Goal: Information Seeking & Learning: Learn about a topic

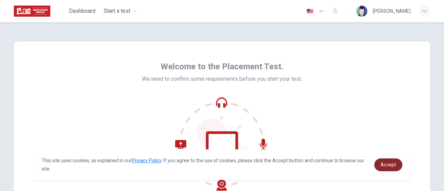
click at [390, 161] on link "Accept" at bounding box center [389, 165] width 28 height 13
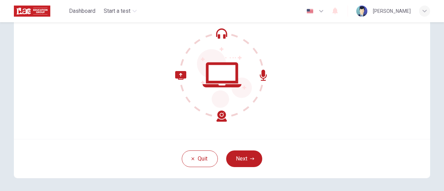
scroll to position [69, 0]
click at [244, 160] on button "Next" at bounding box center [244, 158] width 36 height 17
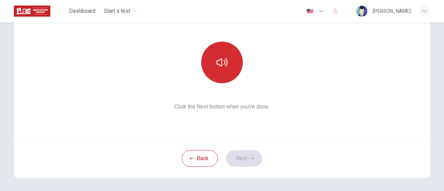
click at [225, 69] on button "button" at bounding box center [222, 63] width 42 height 42
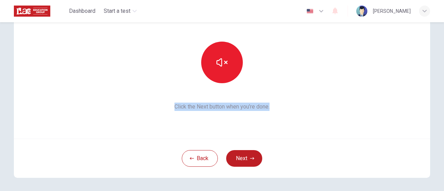
drag, startPoint x: 270, startPoint y: 106, endPoint x: 168, endPoint y: 112, distance: 101.9
click at [168, 112] on div "This section requires audio. Click the icon to make sure you can hear the tune …" at bounding box center [222, 55] width 417 height 167
copy span "Click the Next button when you’re done."
click at [247, 158] on button "Next" at bounding box center [244, 158] width 36 height 17
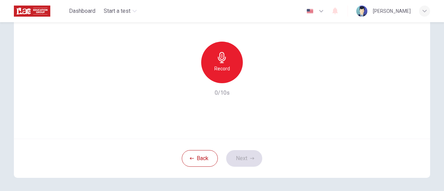
click at [227, 62] on div "Record" at bounding box center [222, 63] width 42 height 42
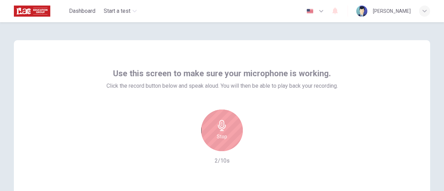
scroll to position [0, 0]
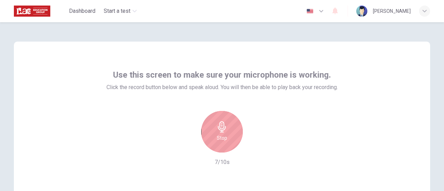
click at [230, 138] on div "Stop" at bounding box center [222, 132] width 42 height 42
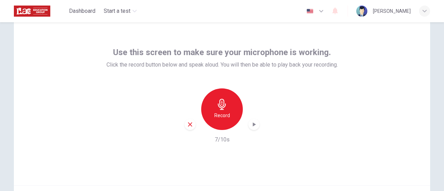
scroll to position [69, 0]
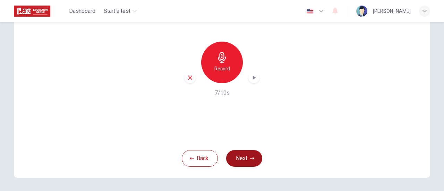
click at [251, 157] on icon "button" at bounding box center [252, 159] width 4 height 4
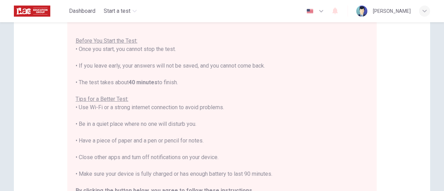
scroll to position [104, 0]
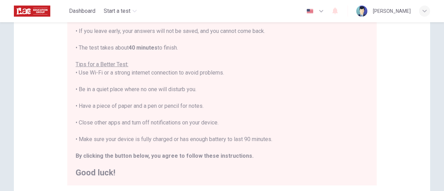
drag, startPoint x: 78, startPoint y: 89, endPoint x: 198, endPoint y: 93, distance: 119.9
click at [198, 93] on div "You are about to start a Placement Test . Before You Start the Test: • Once you…" at bounding box center [222, 81] width 293 height 192
copy div "Be in a quiet place where no one will disturb you."
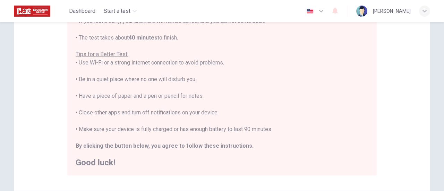
scroll to position [139, 0]
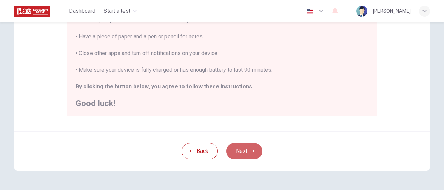
click at [247, 146] on button "Next" at bounding box center [244, 151] width 36 height 17
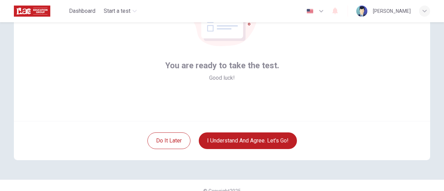
scroll to position [98, 0]
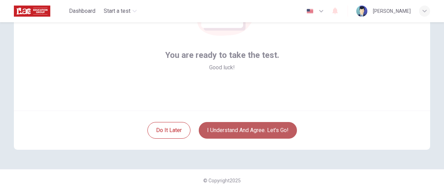
click at [248, 133] on button "I understand and agree. Let’s go!" at bounding box center [248, 130] width 98 height 17
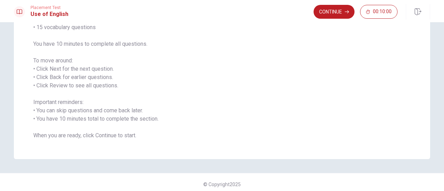
scroll to position [81, 0]
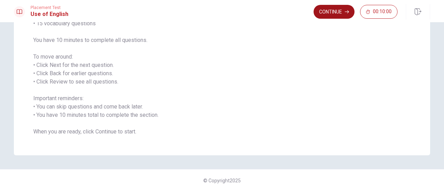
click at [334, 14] on button "Continue" at bounding box center [334, 12] width 41 height 14
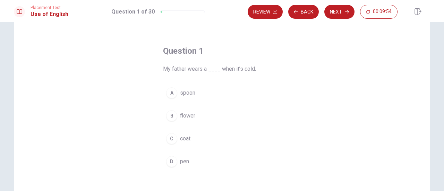
scroll to position [35, 0]
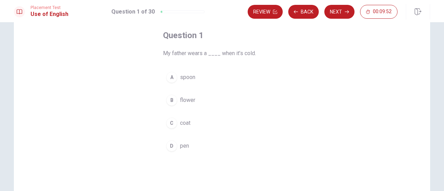
click at [173, 126] on div "C" at bounding box center [171, 123] width 11 height 11
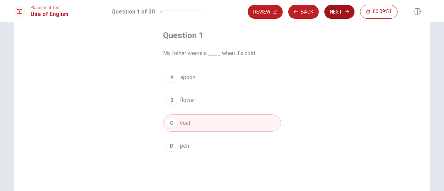
click at [340, 13] on button "Next" at bounding box center [340, 12] width 30 height 14
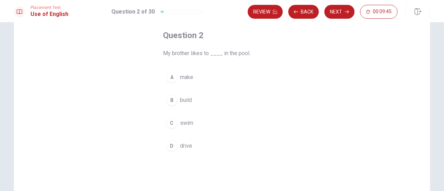
click at [172, 122] on div "C" at bounding box center [171, 123] width 11 height 11
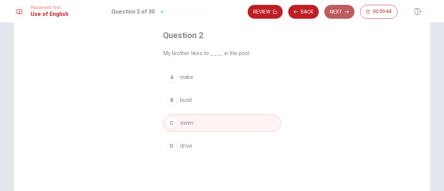
click at [339, 8] on button "Next" at bounding box center [340, 12] width 30 height 14
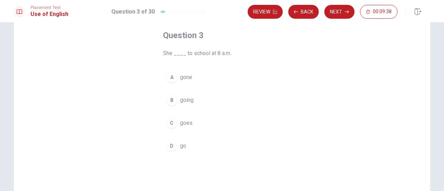
click at [174, 125] on div "C" at bounding box center [171, 123] width 11 height 11
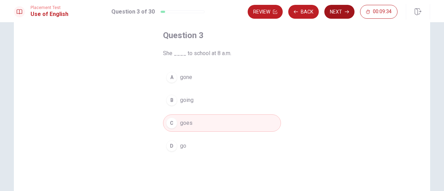
click at [339, 11] on button "Next" at bounding box center [340, 12] width 30 height 14
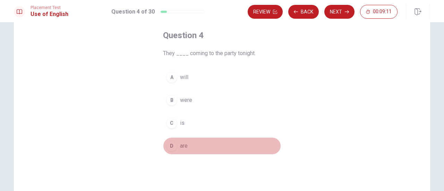
click at [175, 147] on div "D" at bounding box center [171, 146] width 11 height 11
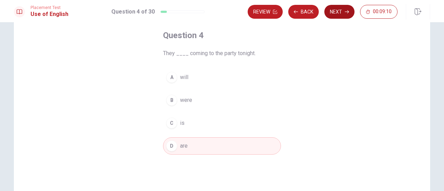
click at [347, 15] on button "Next" at bounding box center [340, 12] width 30 height 14
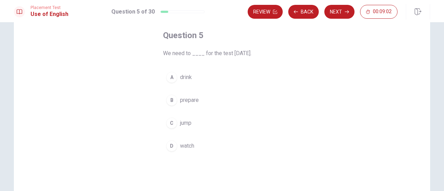
click at [172, 100] on div "B" at bounding box center [171, 100] width 11 height 11
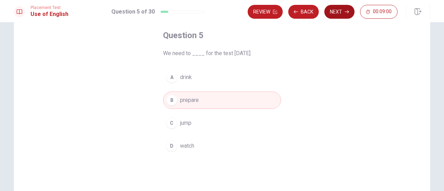
click at [341, 11] on button "Next" at bounding box center [340, 12] width 30 height 14
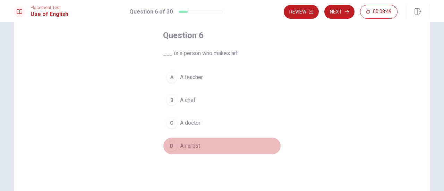
click at [171, 144] on div "D" at bounding box center [171, 146] width 11 height 11
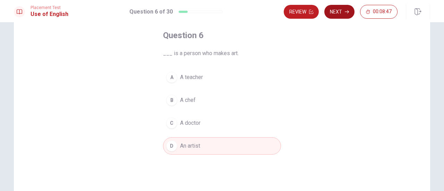
click at [347, 13] on icon "button" at bounding box center [347, 12] width 4 height 4
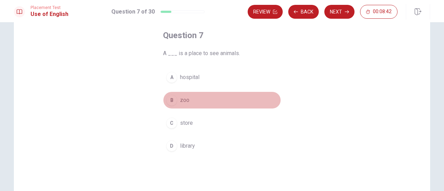
click at [176, 96] on button "B zoo" at bounding box center [222, 100] width 118 height 17
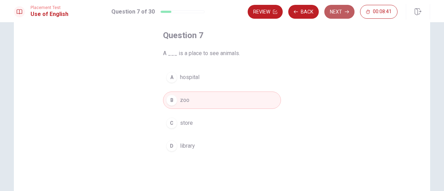
click at [351, 12] on button "Next" at bounding box center [340, 12] width 30 height 14
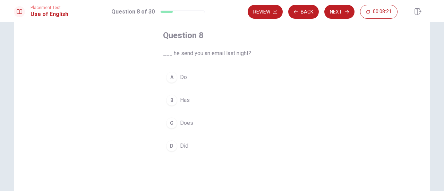
click at [174, 144] on div "D" at bounding box center [171, 146] width 11 height 11
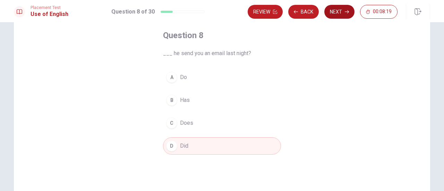
click at [342, 15] on button "Next" at bounding box center [340, 12] width 30 height 14
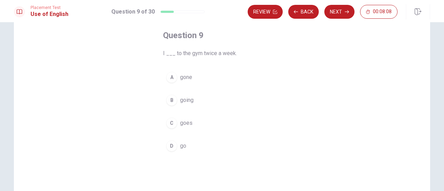
click at [174, 144] on div "D" at bounding box center [171, 146] width 11 height 11
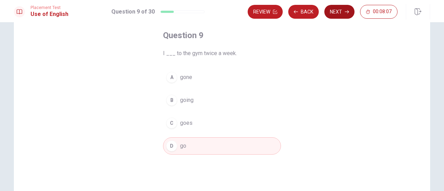
click at [339, 13] on button "Next" at bounding box center [340, 12] width 30 height 14
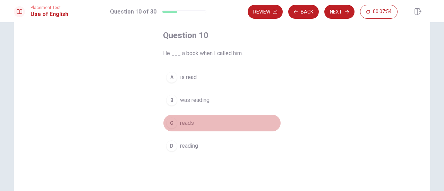
click at [172, 124] on div "C" at bounding box center [171, 123] width 11 height 11
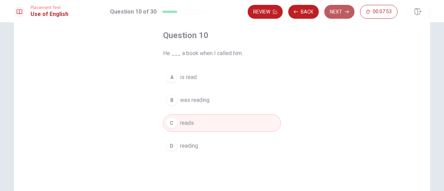
click at [343, 9] on button "Next" at bounding box center [340, 12] width 30 height 14
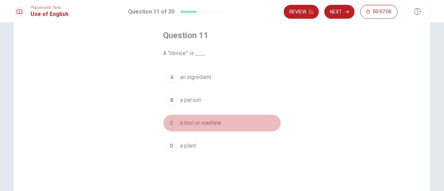
click at [203, 120] on span "a tool or machine" at bounding box center [200, 123] width 41 height 8
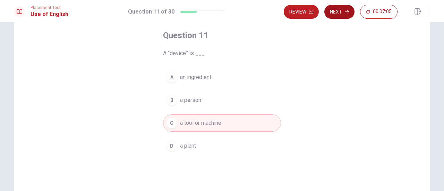
click at [344, 10] on button "Next" at bounding box center [340, 12] width 30 height 14
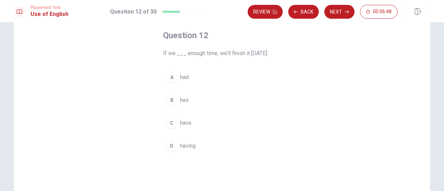
click at [189, 120] on span "have" at bounding box center [185, 123] width 11 height 8
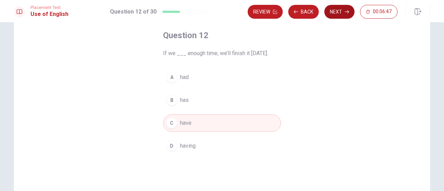
click at [344, 11] on button "Next" at bounding box center [340, 12] width 30 height 14
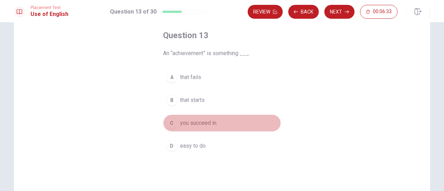
click at [209, 123] on span "you succeed in" at bounding box center [198, 123] width 36 height 8
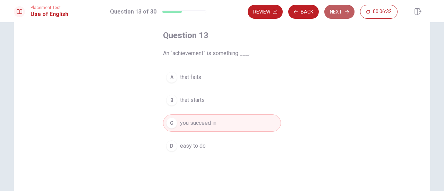
click at [338, 9] on button "Next" at bounding box center [340, 12] width 30 height 14
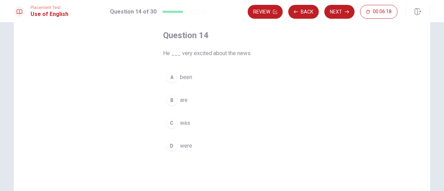
click at [183, 123] on span "was" at bounding box center [185, 123] width 10 height 8
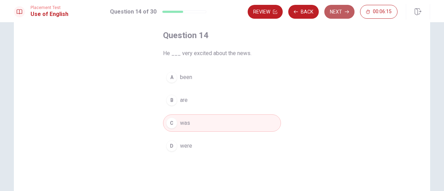
click at [342, 11] on button "Next" at bounding box center [340, 12] width 30 height 14
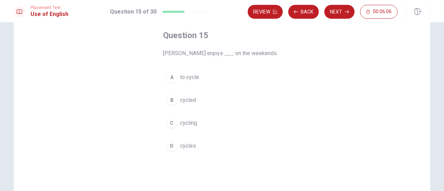
drag, startPoint x: 272, startPoint y: 103, endPoint x: 255, endPoint y: 107, distance: 17.1
click at [186, 123] on span "cycling" at bounding box center [188, 123] width 17 height 8
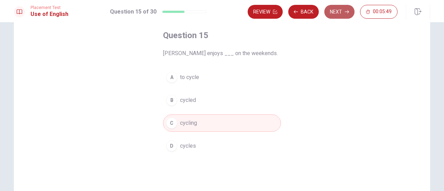
click at [343, 8] on button "Next" at bounding box center [340, 12] width 30 height 14
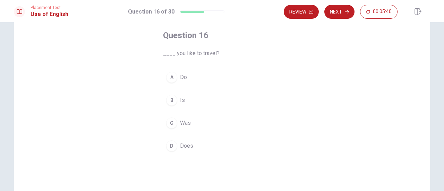
click at [177, 81] on button "A Do" at bounding box center [222, 77] width 118 height 17
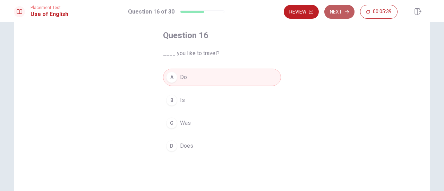
click at [338, 7] on button "Next" at bounding box center [340, 12] width 30 height 14
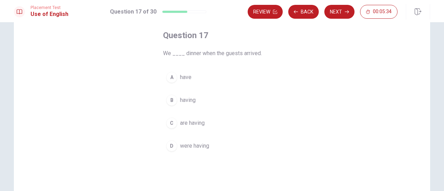
click at [185, 77] on span "have" at bounding box center [185, 77] width 11 height 8
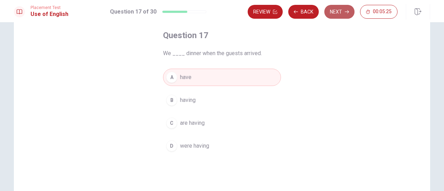
click at [340, 11] on button "Next" at bounding box center [340, 12] width 30 height 14
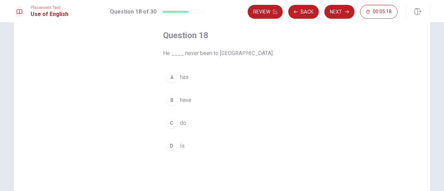
click at [185, 78] on span "has" at bounding box center [184, 77] width 9 height 8
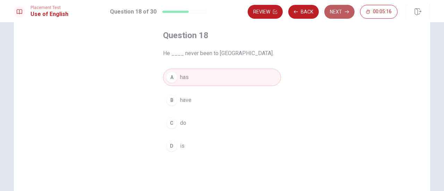
click at [339, 15] on button "Next" at bounding box center [340, 12] width 30 height 14
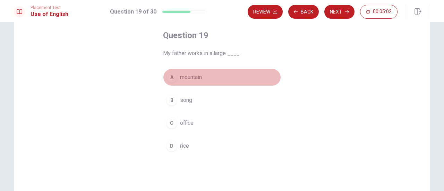
click at [198, 77] on span "mountain" at bounding box center [191, 77] width 22 height 8
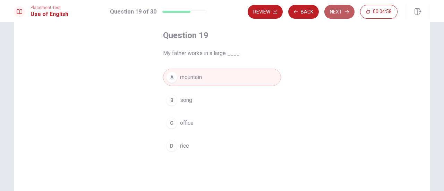
click at [338, 10] on button "Next" at bounding box center [340, 12] width 30 height 14
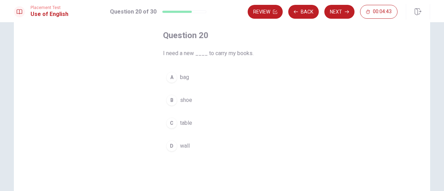
click at [186, 76] on span "bag" at bounding box center [184, 77] width 9 height 8
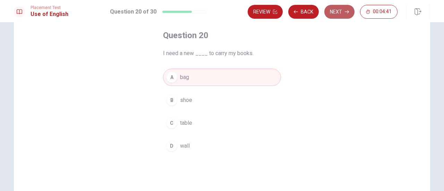
click at [341, 16] on button "Next" at bounding box center [340, 12] width 30 height 14
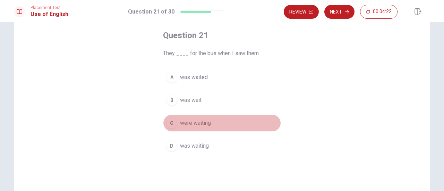
click at [197, 119] on span "were waiting" at bounding box center [195, 123] width 31 height 8
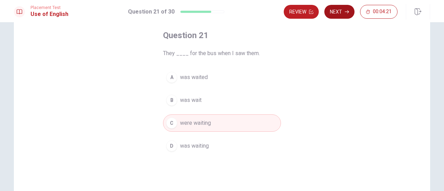
click at [340, 7] on button "Next" at bounding box center [340, 12] width 30 height 14
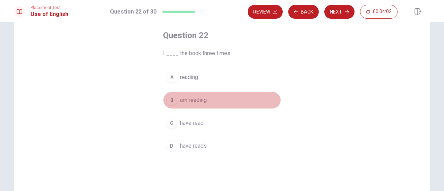
click at [194, 102] on span "am reading" at bounding box center [193, 100] width 27 height 8
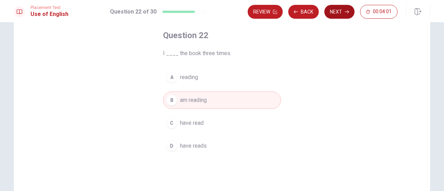
click at [330, 12] on button "Next" at bounding box center [340, 12] width 30 height 14
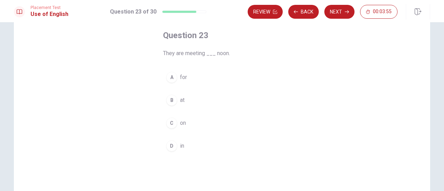
click at [178, 100] on button "B at" at bounding box center [222, 100] width 118 height 17
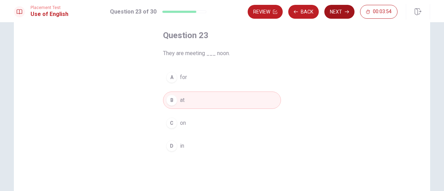
click at [334, 15] on button "Next" at bounding box center [340, 12] width 30 height 14
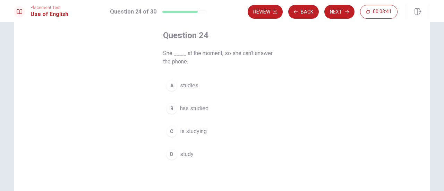
click at [202, 132] on span "is studying" at bounding box center [193, 131] width 27 height 8
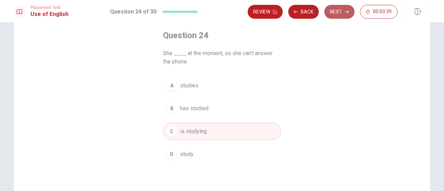
click at [341, 11] on button "Next" at bounding box center [340, 12] width 30 height 14
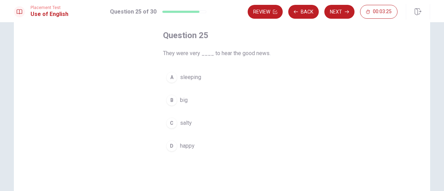
click at [192, 145] on span "happy" at bounding box center [187, 146] width 15 height 8
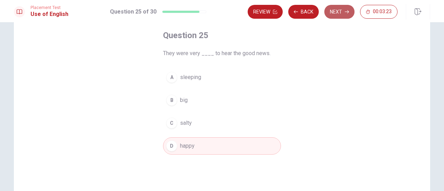
click at [340, 13] on button "Next" at bounding box center [340, 12] width 30 height 14
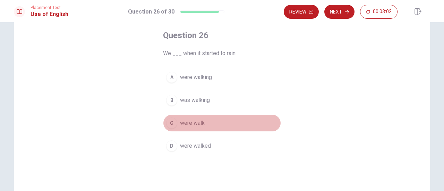
click at [199, 121] on span "were walk" at bounding box center [192, 123] width 25 height 8
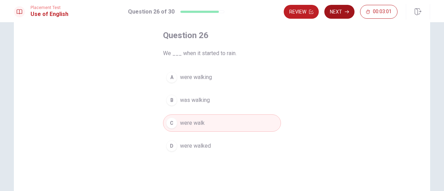
click at [341, 15] on button "Next" at bounding box center [340, 12] width 30 height 14
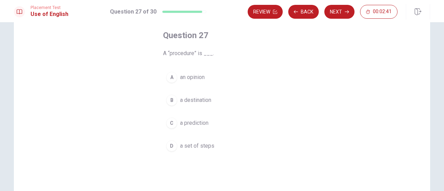
click at [170, 126] on div "C" at bounding box center [171, 123] width 11 height 11
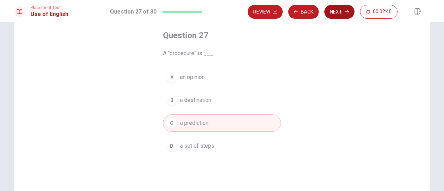
click at [344, 15] on button "Next" at bounding box center [340, 12] width 30 height 14
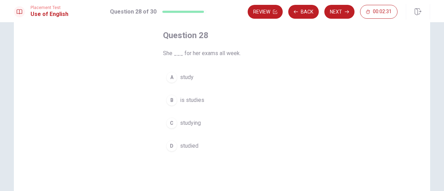
click at [190, 144] on span "studied" at bounding box center [189, 146] width 18 height 8
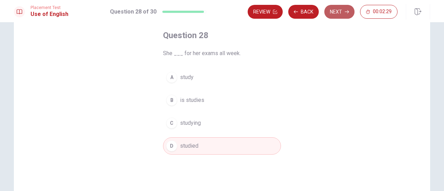
click at [348, 13] on icon "button" at bounding box center [347, 12] width 4 height 4
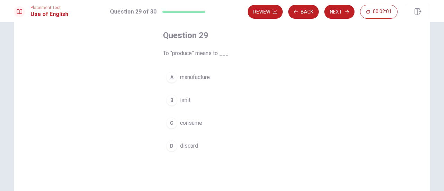
click at [172, 77] on div "A" at bounding box center [171, 77] width 11 height 11
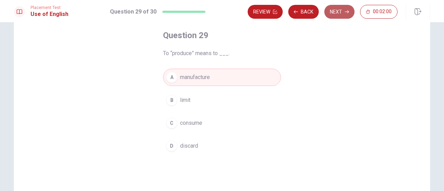
click at [344, 8] on button "Next" at bounding box center [340, 12] width 30 height 14
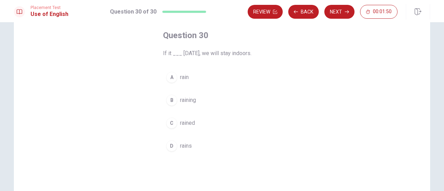
click at [186, 77] on span "rain" at bounding box center [184, 77] width 9 height 8
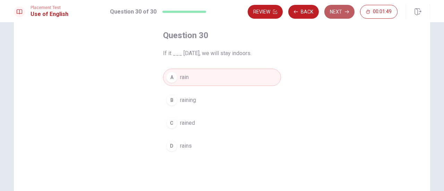
click at [346, 9] on button "Next" at bounding box center [340, 12] width 30 height 14
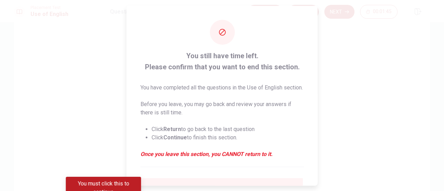
click at [368, 43] on div at bounding box center [222, 95] width 444 height 191
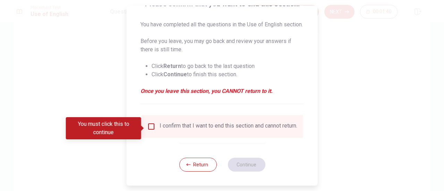
scroll to position [69, 0]
click at [151, 129] on input "You must click this to continue" at bounding box center [151, 127] width 8 height 8
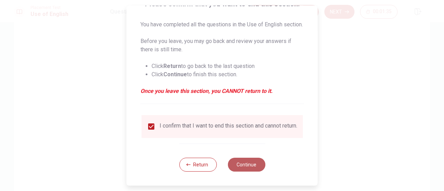
click at [247, 172] on button "Continue" at bounding box center [247, 165] width 38 height 14
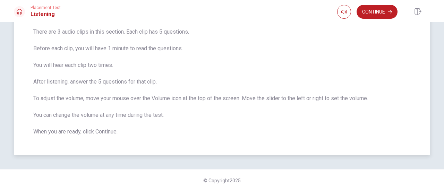
scroll to position [0, 0]
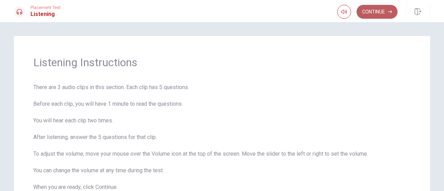
click at [374, 9] on button "Continue" at bounding box center [377, 12] width 41 height 14
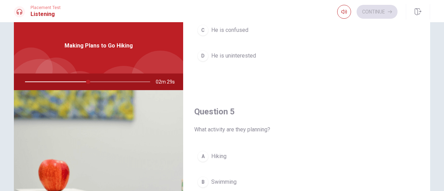
scroll to position [643, 0]
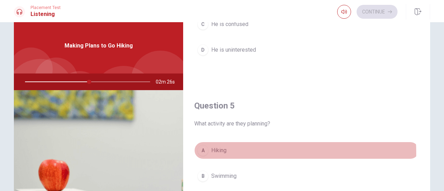
click at [219, 150] on span "Hiking" at bounding box center [218, 151] width 15 height 8
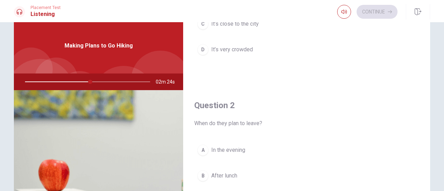
scroll to position [0, 0]
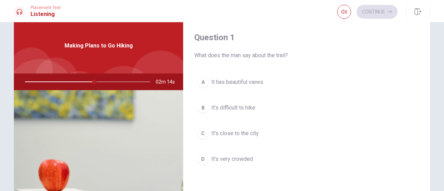
click at [247, 110] on span "It’s difficult to hike" at bounding box center [233, 108] width 44 height 8
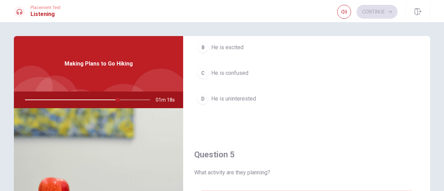
scroll to position [539, 0]
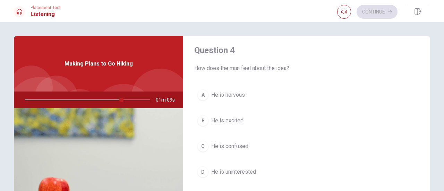
click at [225, 117] on span "He is excited" at bounding box center [227, 121] width 32 height 8
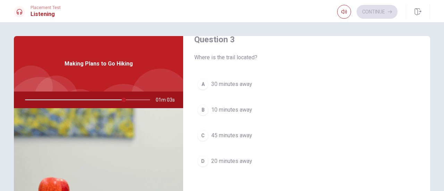
scroll to position [365, 0]
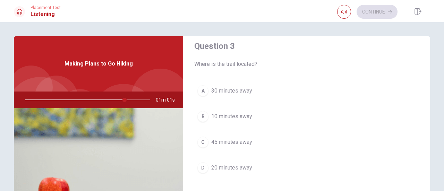
click at [246, 90] on span "30 minutes away" at bounding box center [231, 91] width 41 height 8
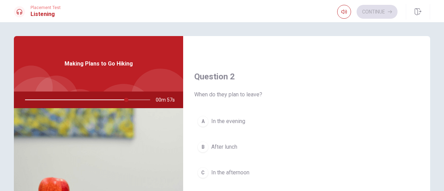
scroll to position [191, 0]
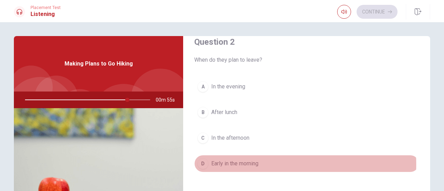
click at [241, 163] on span "Early in the morning" at bounding box center [234, 164] width 47 height 8
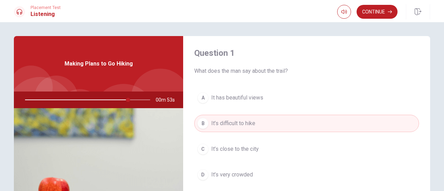
scroll to position [0, 0]
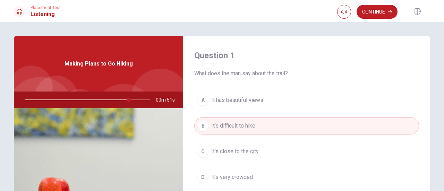
drag, startPoint x: 125, startPoint y: 100, endPoint x: 75, endPoint y: 102, distance: 50.4
click at [75, 102] on div at bounding box center [86, 100] width 139 height 17
click at [53, 99] on div at bounding box center [86, 100] width 139 height 17
click at [373, 16] on button "Continue" at bounding box center [377, 12] width 41 height 14
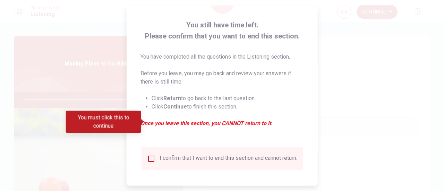
scroll to position [67, 0]
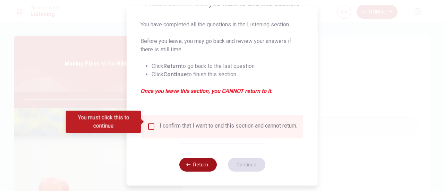
click at [206, 162] on button "Return" at bounding box center [198, 165] width 38 height 14
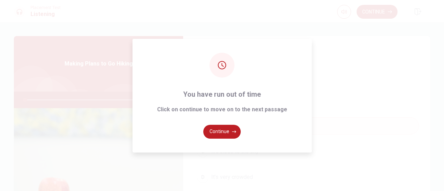
type input "0"
click at [230, 134] on button "Continue" at bounding box center [222, 132] width 38 height 14
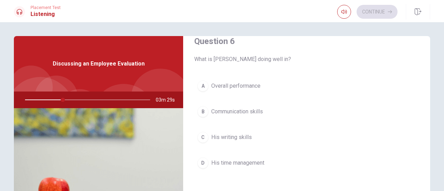
scroll to position [0, 0]
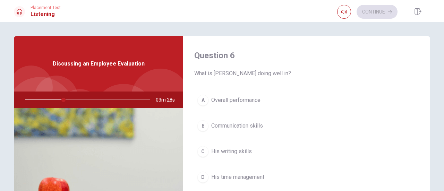
click at [247, 100] on span "Overall performance" at bounding box center [235, 100] width 49 height 8
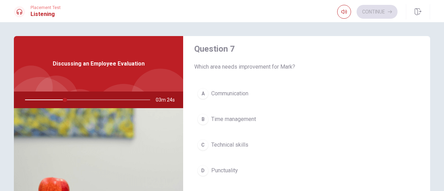
scroll to position [174, 0]
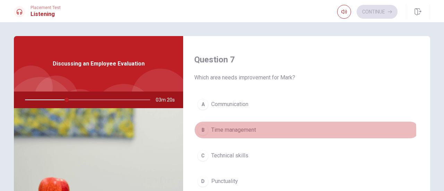
click at [218, 132] on span "Time management" at bounding box center [233, 130] width 45 height 8
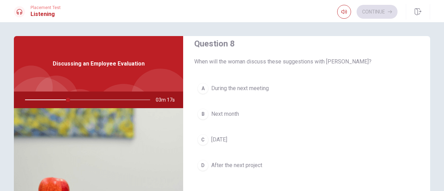
scroll to position [382, 0]
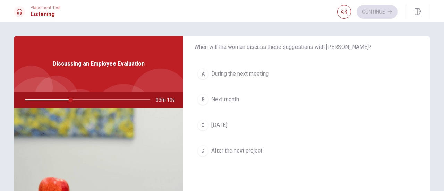
click at [264, 70] on span "During the next meeting" at bounding box center [240, 74] width 58 height 8
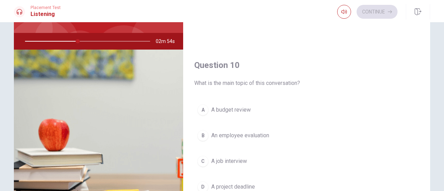
scroll to position [69, 0]
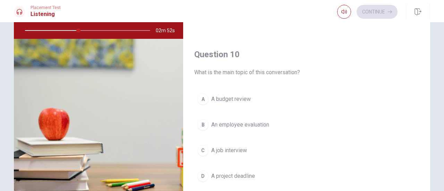
click at [266, 123] on span "An employee evaluation" at bounding box center [240, 125] width 58 height 8
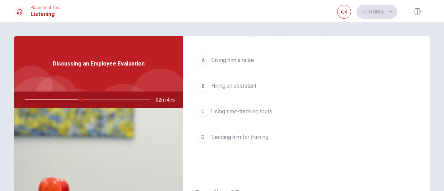
scroll to position [539, 0]
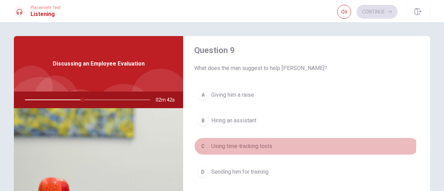
click at [265, 142] on span "Using time-tracking tools" at bounding box center [241, 146] width 61 height 8
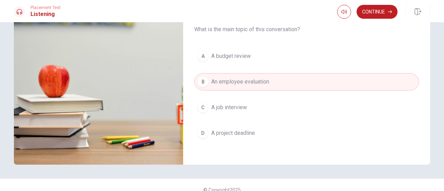
scroll to position [122, 0]
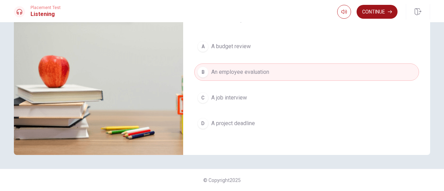
click at [384, 9] on button "Continue" at bounding box center [377, 12] width 41 height 14
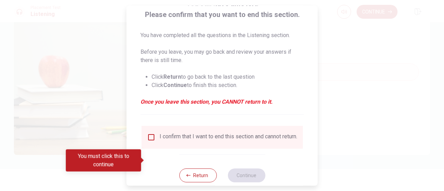
scroll to position [67, 0]
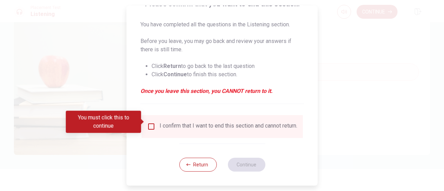
click at [151, 123] on input "You must click this to continue" at bounding box center [151, 127] width 8 height 8
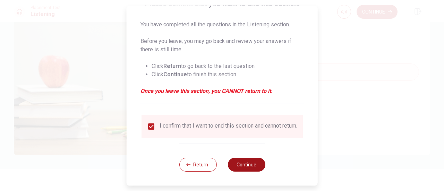
click at [244, 163] on button "Continue" at bounding box center [247, 165] width 38 height 14
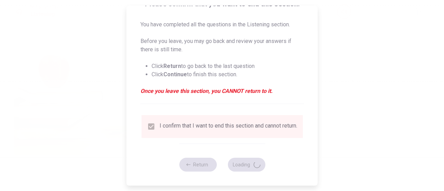
type input "49"
